Goal: Obtain resource: Obtain resource

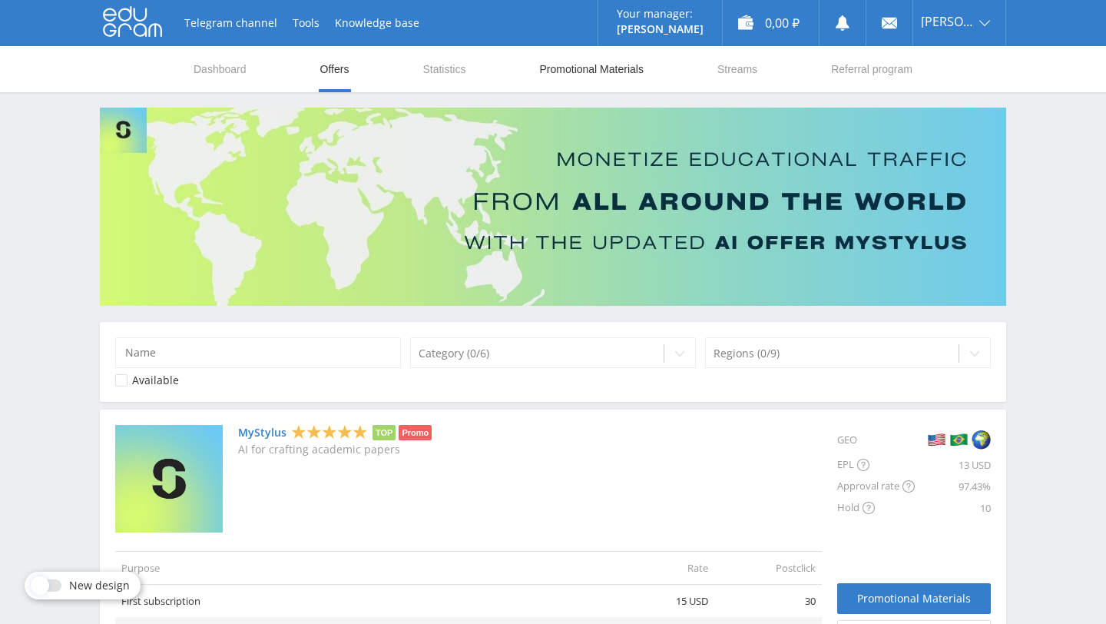
click at [578, 75] on link "Promotional Materials" at bounding box center [592, 69] width 107 height 46
select select "3"
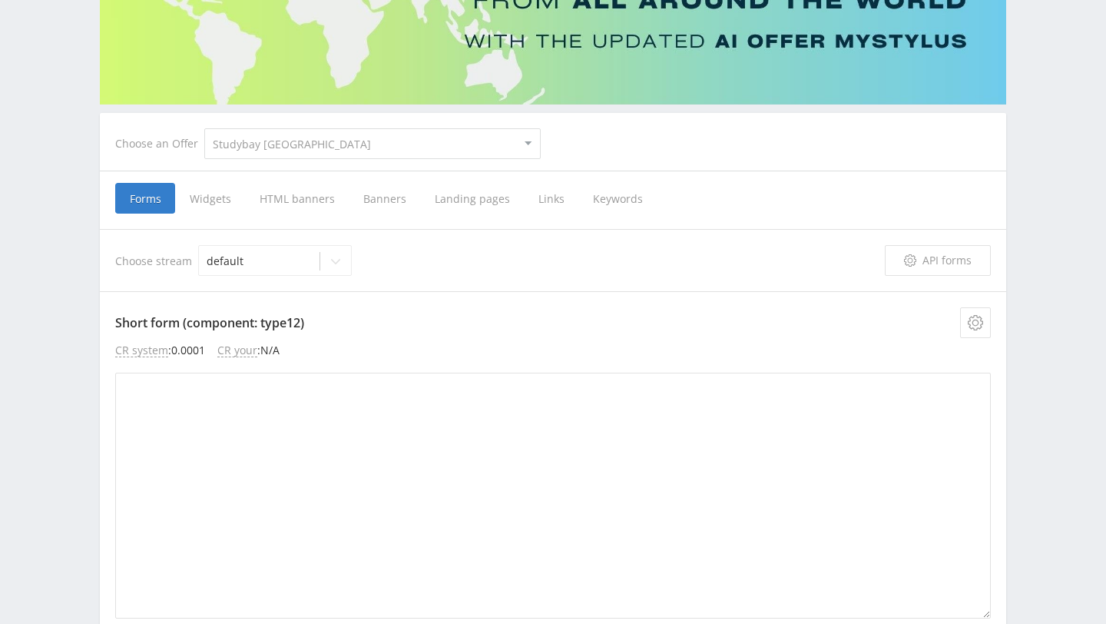
scroll to position [220, 0]
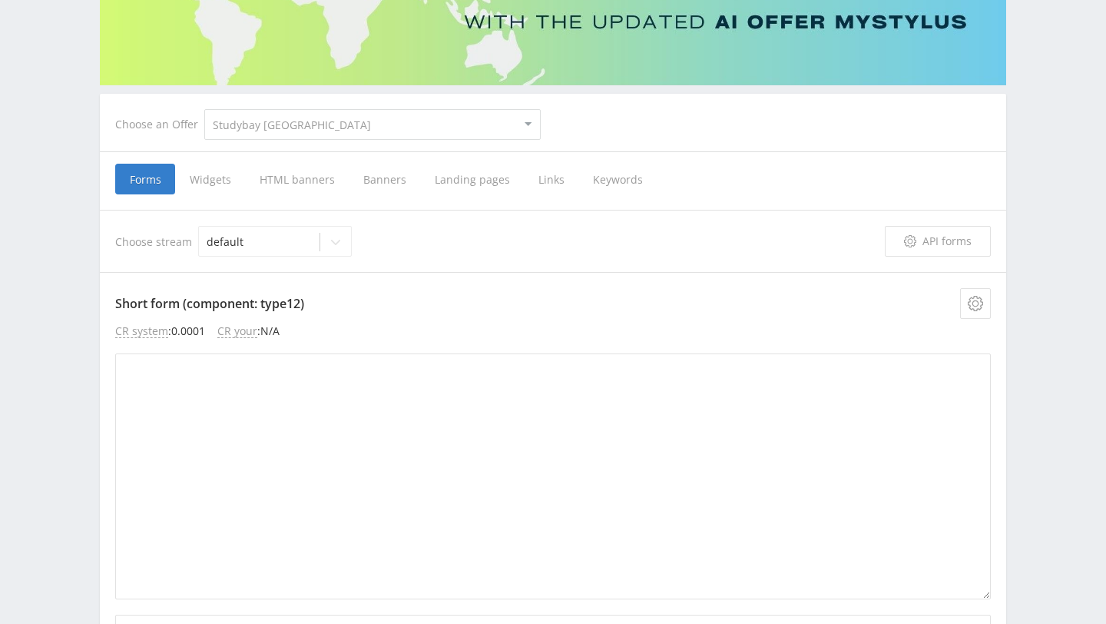
click at [321, 127] on select "MyStylus MyStylus - Revshare Studybay Author24 Studybay [GEOGRAPHIC_DATA] Study…" at bounding box center [372, 124] width 336 height 31
select select "1"
click at [204, 109] on select "MyStylus MyStylus - Revshare Studybay Author24 Studybay [GEOGRAPHIC_DATA] Study…" at bounding box center [372, 124] width 336 height 31
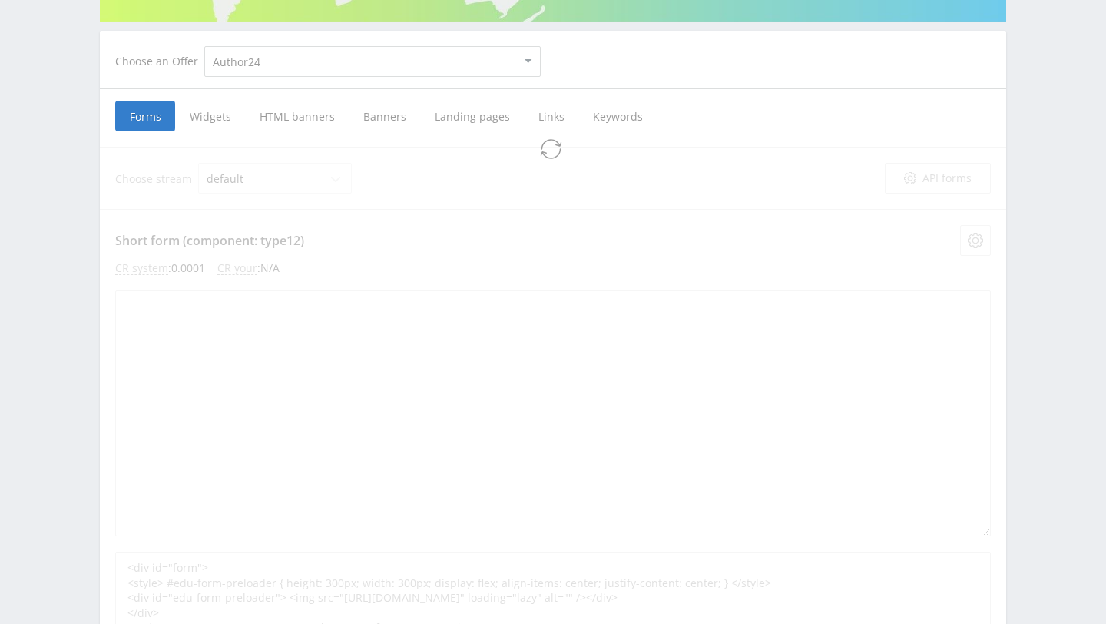
scroll to position [284, 0]
select select "1"
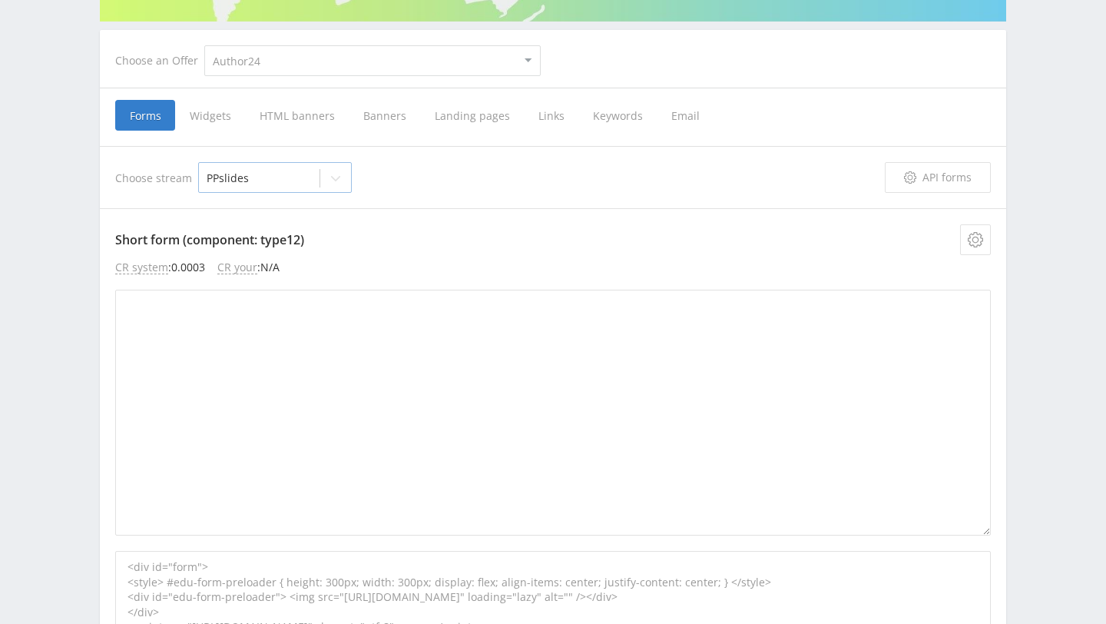
click at [270, 164] on div "PPslides" at bounding box center [275, 177] width 154 height 31
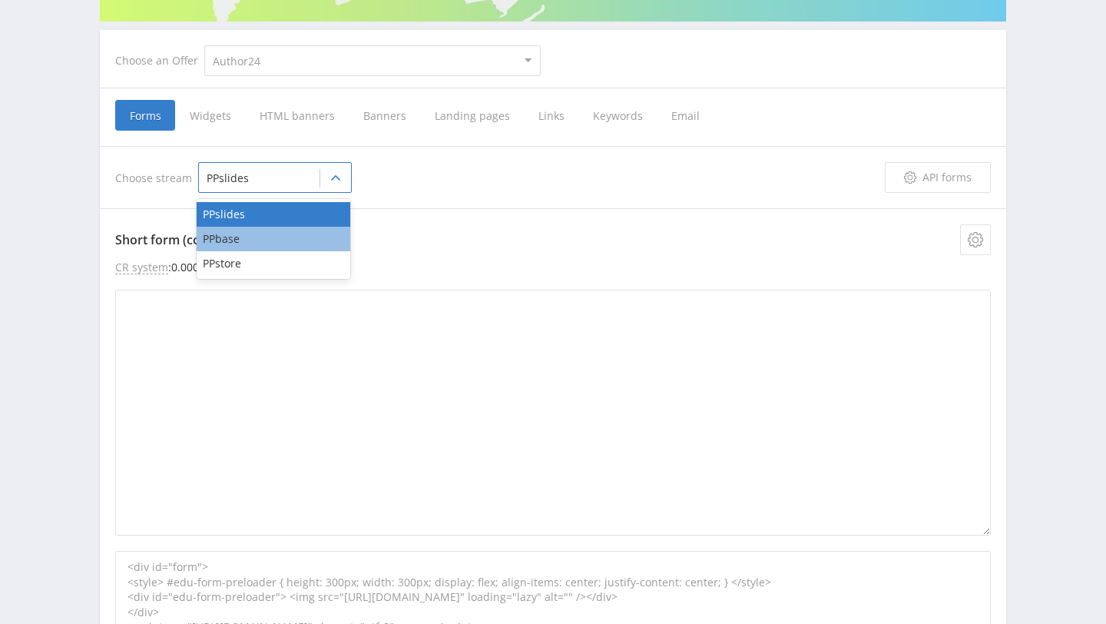
click at [252, 232] on div "PPbase" at bounding box center [274, 239] width 154 height 25
type textarea "<div id="form"> <style> #edu-form-preloader { height: 300px; width: 300px; disp…"
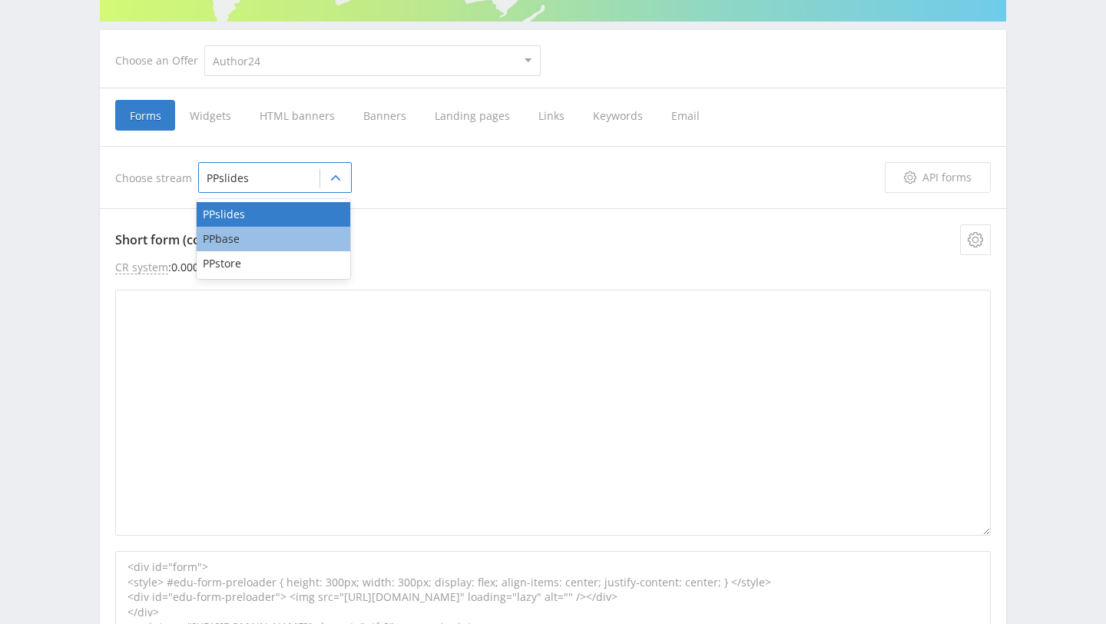
type textarea "<div id="form"> </div> <link rel="stylesheet" href="[URL][DOMAIN_NAME]"/> <scri…"
type textarea "<div id="form"> <style> #edu-form-preloader { height: 300px; width: 300px; disp…"
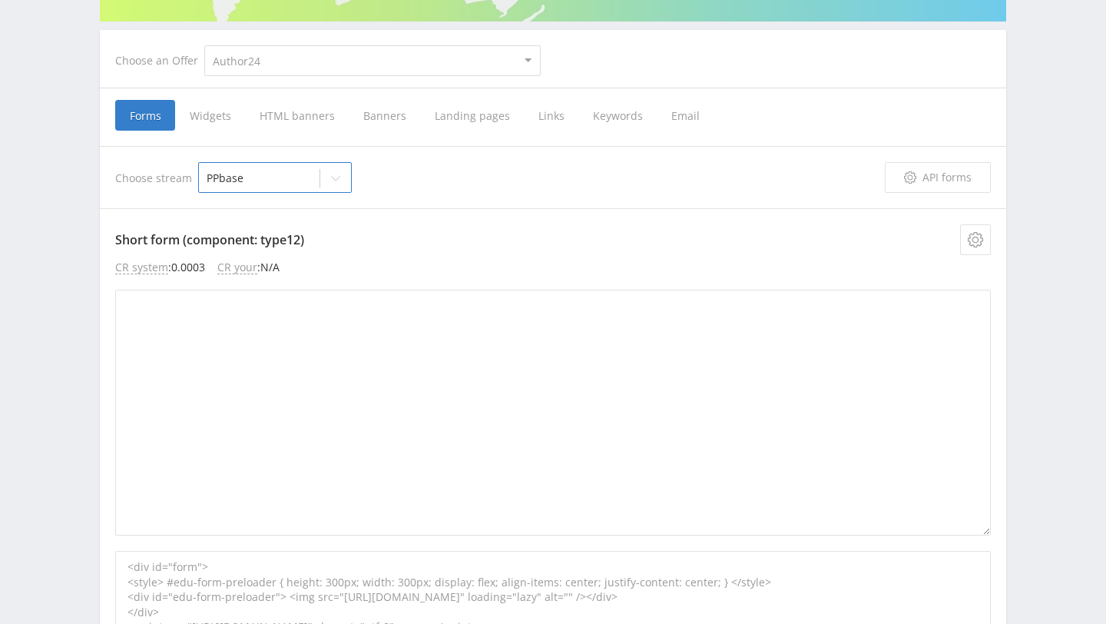
click at [206, 107] on span "Widgets" at bounding box center [210, 115] width 70 height 31
click at [0, 0] on input "Widgets" at bounding box center [0, 0] width 0 height 0
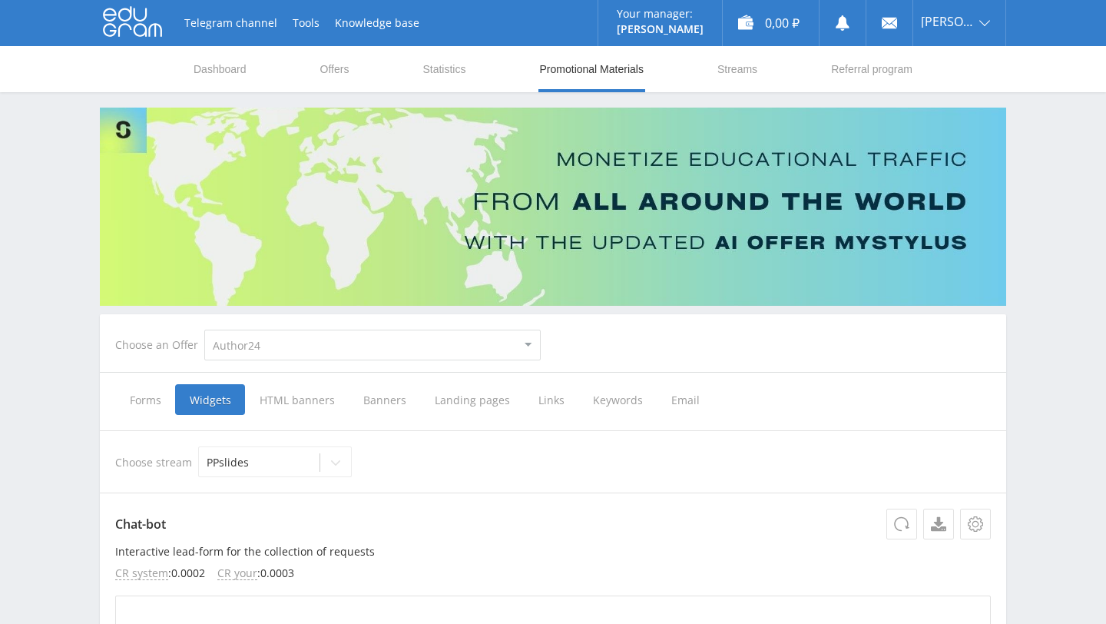
click at [299, 405] on span "HTML banners" at bounding box center [297, 399] width 104 height 31
click at [0, 0] on input "HTML banners" at bounding box center [0, 0] width 0 height 0
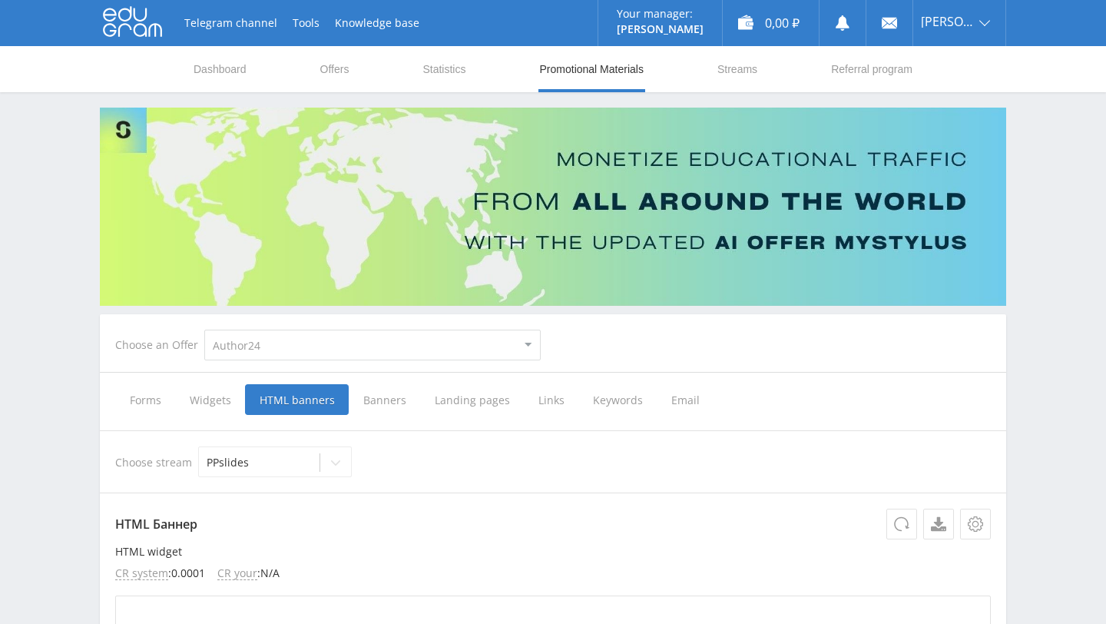
click at [383, 396] on span "Banners" at bounding box center [384, 399] width 71 height 31
click at [0, 0] on input "Banners" at bounding box center [0, 0] width 0 height 0
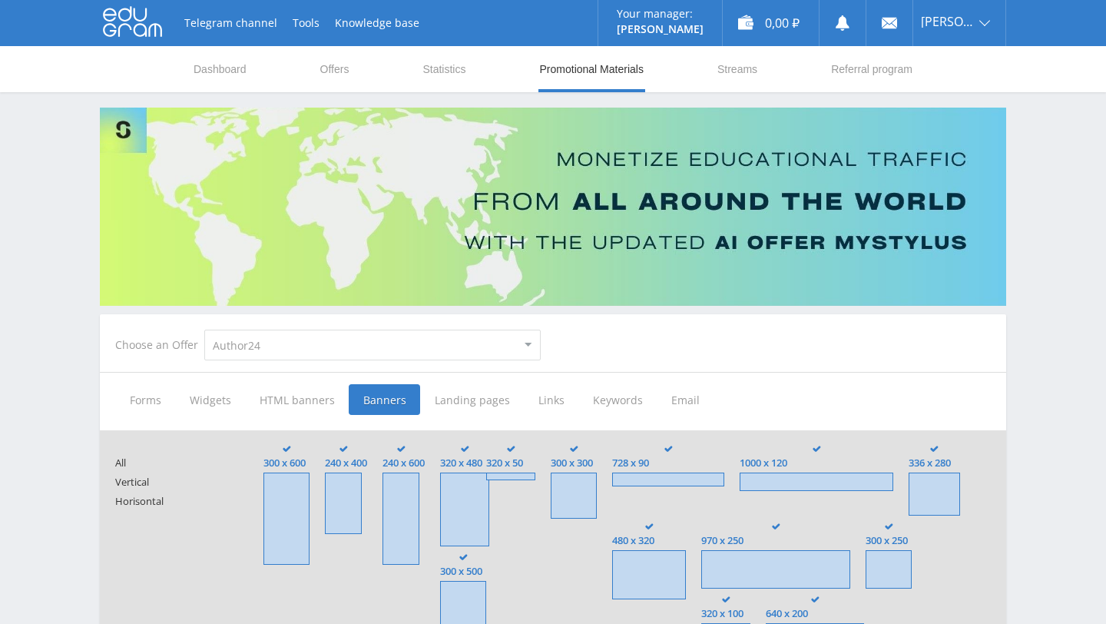
click at [490, 399] on span "Landing pages" at bounding box center [472, 399] width 104 height 31
click at [0, 0] on input "Landing pages" at bounding box center [0, 0] width 0 height 0
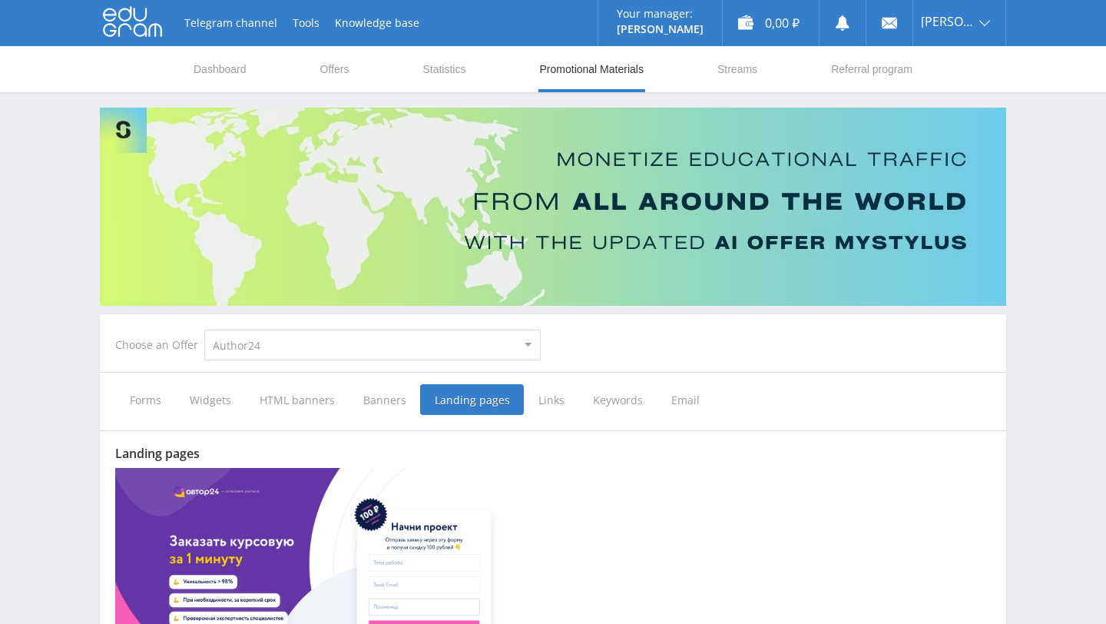
click at [543, 402] on span "Links" at bounding box center [551, 399] width 55 height 31
click at [0, 0] on input "Links" at bounding box center [0, 0] width 0 height 0
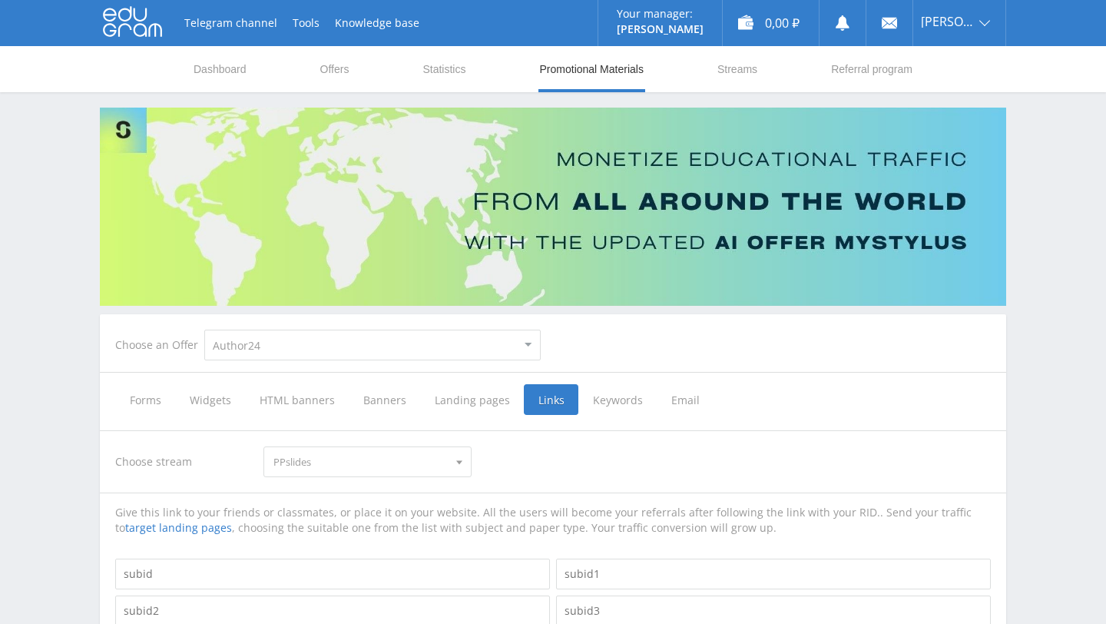
click at [588, 400] on span "Keywords" at bounding box center [617, 399] width 78 height 31
click at [0, 0] on input "Keywords" at bounding box center [0, 0] width 0 height 0
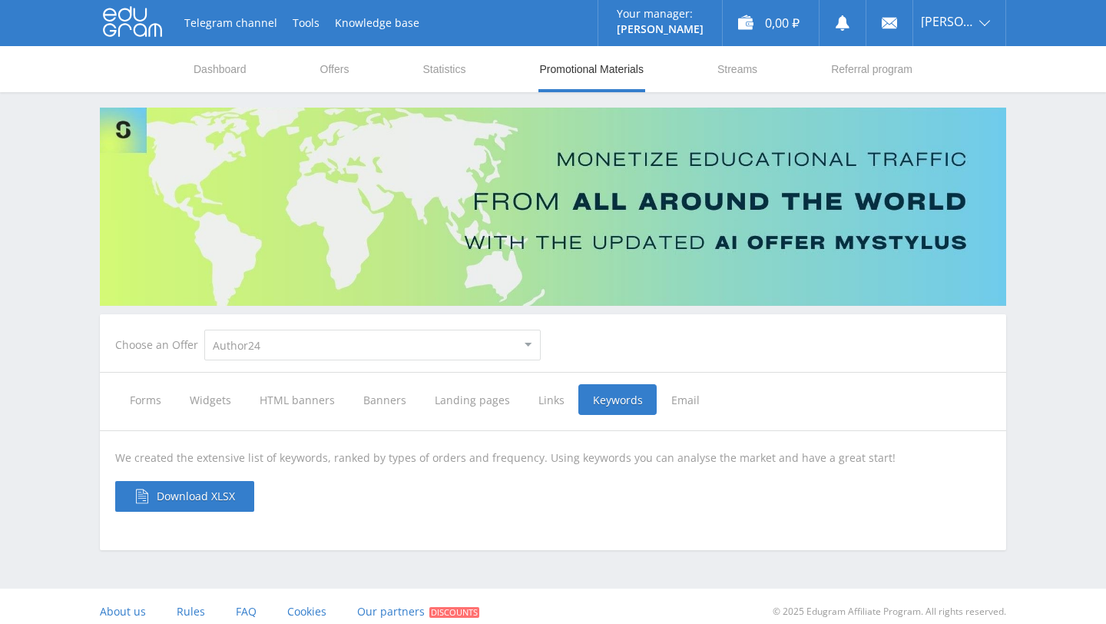
click at [214, 398] on span "Widgets" at bounding box center [210, 399] width 70 height 31
click at [0, 0] on input "Widgets" at bounding box center [0, 0] width 0 height 0
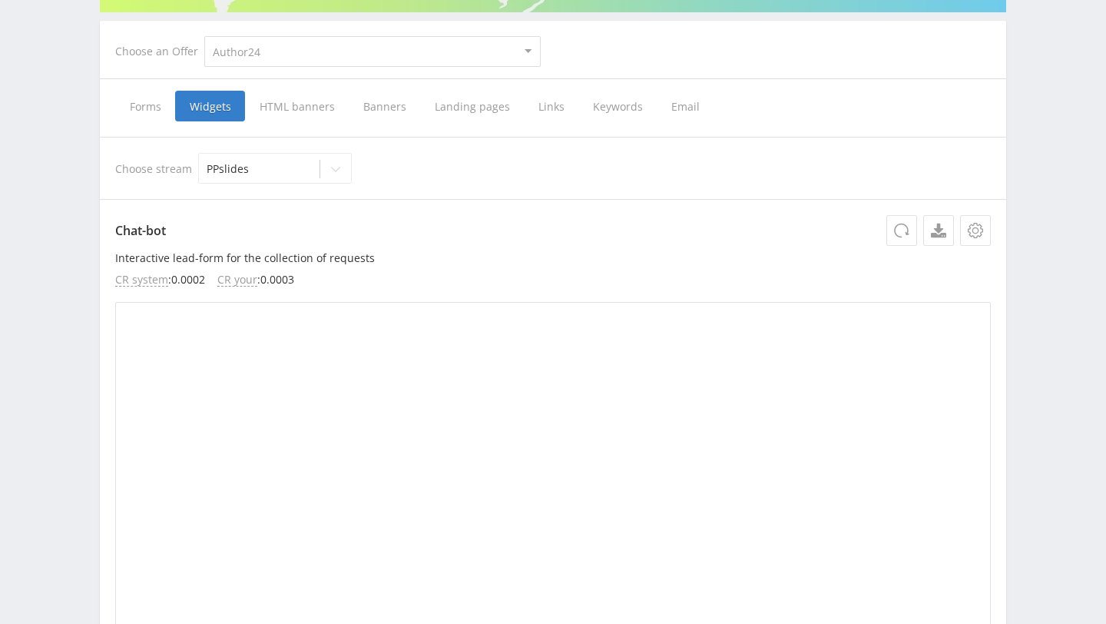
scroll to position [304, 0]
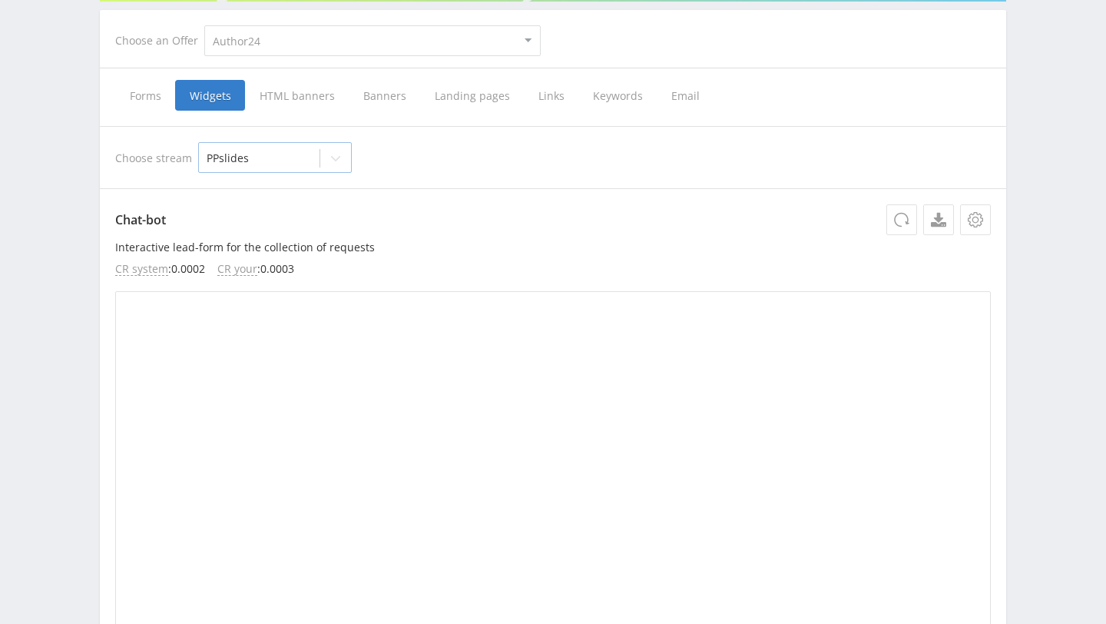
click at [332, 165] on div at bounding box center [335, 158] width 31 height 31
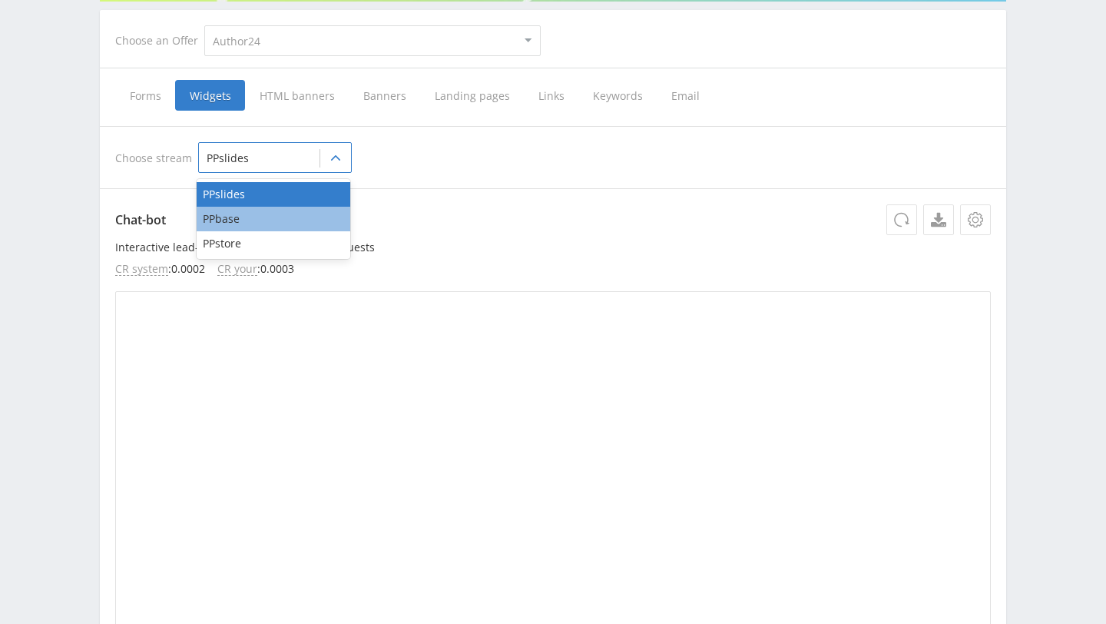
click at [248, 214] on div "PPbase" at bounding box center [274, 219] width 154 height 25
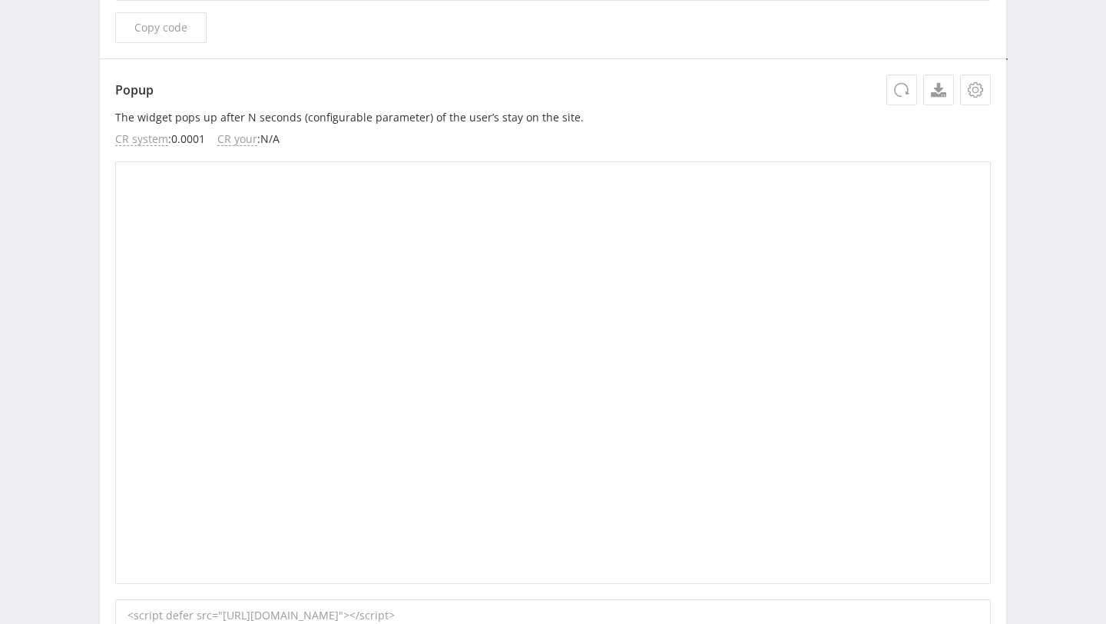
scroll to position [2397, 0]
click at [975, 94] on icon at bounding box center [975, 94] width 15 height 15
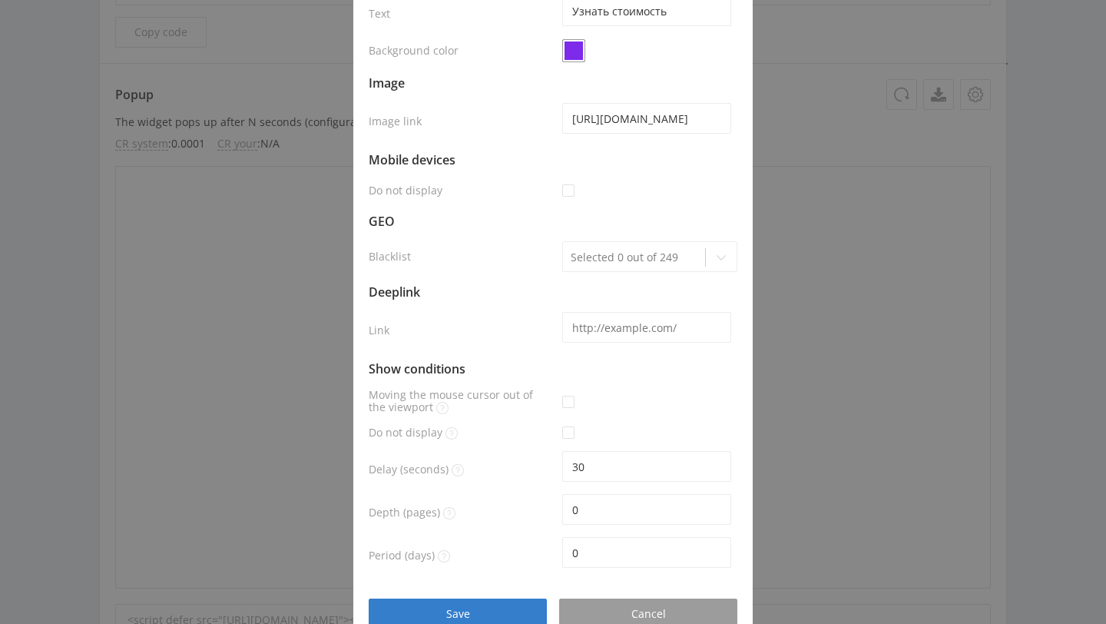
scroll to position [288, 0]
